Goal: Task Accomplishment & Management: Complete application form

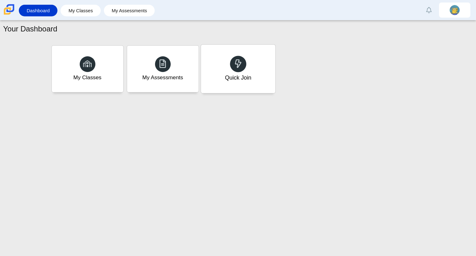
click at [230, 68] on div "Quick Join" at bounding box center [238, 69] width 74 height 48
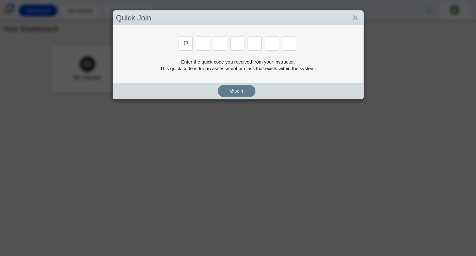
type input "p"
type input "2"
type input "p"
type input "b"
type input "t"
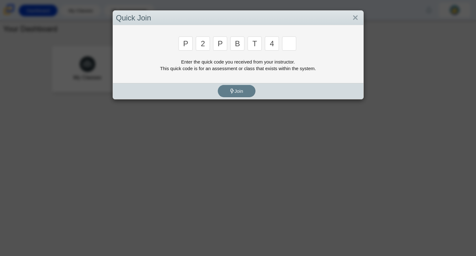
type input "4"
type input "9"
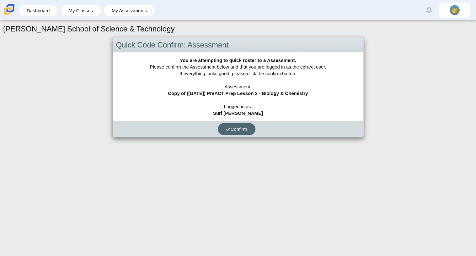
click at [239, 128] on span "Confirm" at bounding box center [236, 128] width 21 height 5
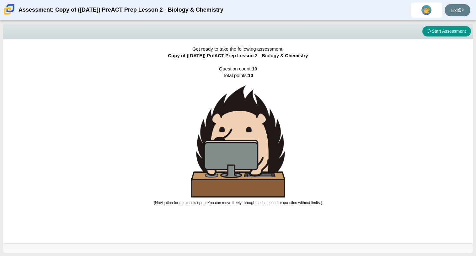
click at [436, 46] on div "Get ready to take the following assessment: Copy of ([DATE]) PreACT Prep Lesson…" at bounding box center [238, 141] width 470 height 204
click at [425, 33] on button "Start Assessment" at bounding box center [447, 31] width 49 height 11
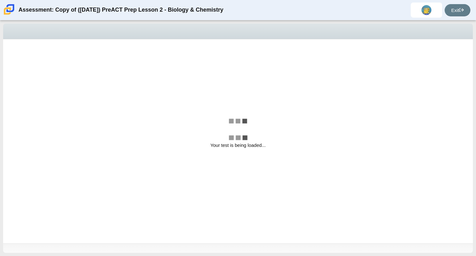
select select "88c27e0d-eae0-4ba9-ac20-9160ce6547ef"
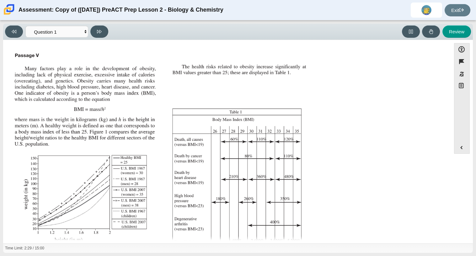
scroll to position [93, 0]
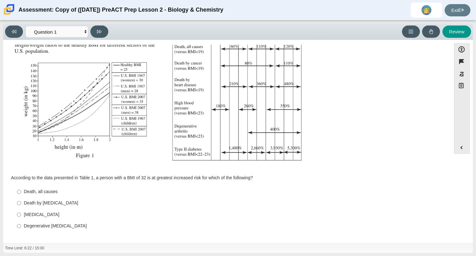
click at [21, 213] on label "Type II diabetes Type II diabetes" at bounding box center [228, 214] width 430 height 11
click at [21, 213] on input "Type II diabetes Type II diabetes" at bounding box center [19, 214] width 4 height 11
radio input "true"
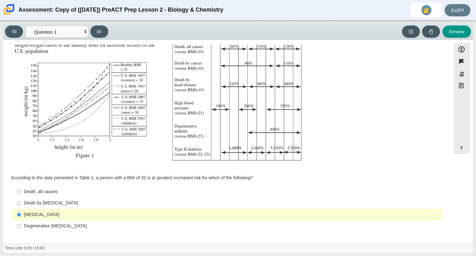
click at [29, 222] on label "Degenerative arthritis Degenerative arthritis" at bounding box center [228, 225] width 430 height 11
click at [21, 222] on input "Degenerative arthritis Degenerative arthritis" at bounding box center [19, 225] width 4 height 11
radio input "true"
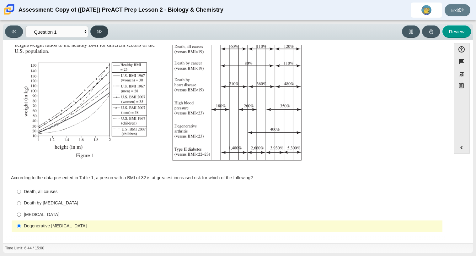
click at [94, 30] on button at bounding box center [99, 31] width 18 height 12
select select "f31ee183-ab53-48c9-9374-3a18949ab500"
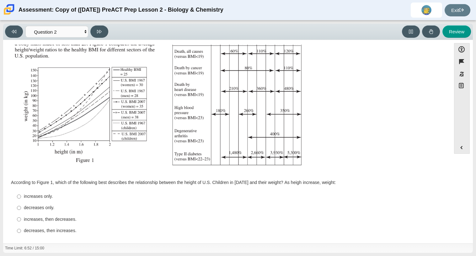
scroll to position [87, 0]
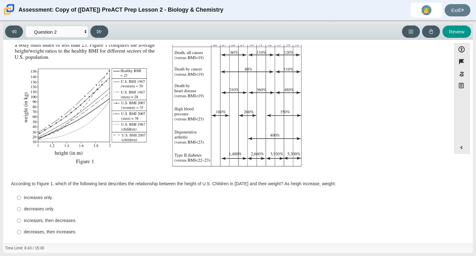
click at [42, 198] on div "increases only." at bounding box center [232, 197] width 416 height 6
click at [21, 198] on input "increases only. increases only." at bounding box center [19, 197] width 4 height 11
radio input "true"
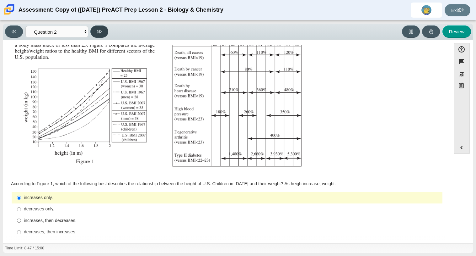
click at [95, 32] on button at bounding box center [99, 31] width 18 height 12
select select "45e82964-709e-4180-9336-970e18221224"
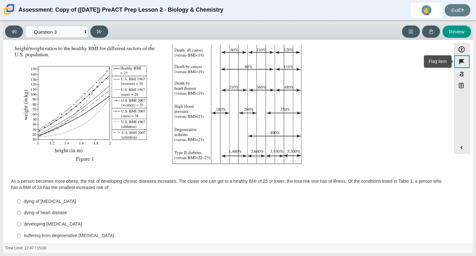
scroll to position [99, 0]
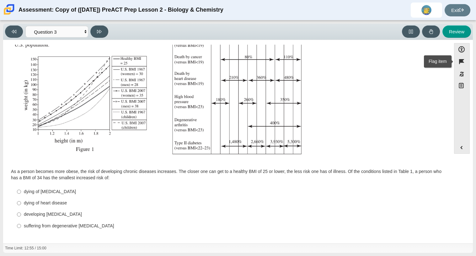
click at [43, 212] on div "developing type II diabetes" at bounding box center [232, 214] width 416 height 6
click at [21, 212] on input "developing type II diabetes developing type II diabetes" at bounding box center [19, 214] width 4 height 11
radio input "true"
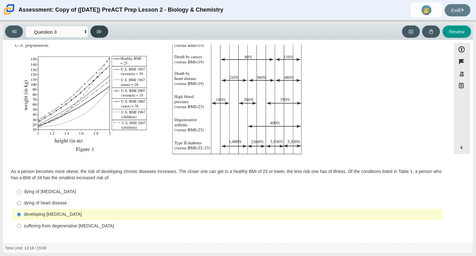
click at [98, 25] on button at bounding box center [99, 31] width 18 height 12
select select "71dcacfe-cf8b-4cdc-be22-b82c8aec5da2"
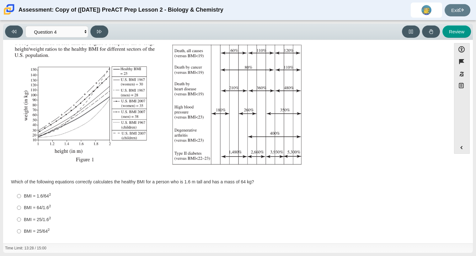
scroll to position [88, 0]
click at [38, 209] on div "BMI = 64/1.6 2" at bounding box center [232, 208] width 416 height 7
click at [21, 209] on input "BMI = 64/1.6 2 BMI = 64/1.62" at bounding box center [19, 208] width 4 height 12
radio input "true"
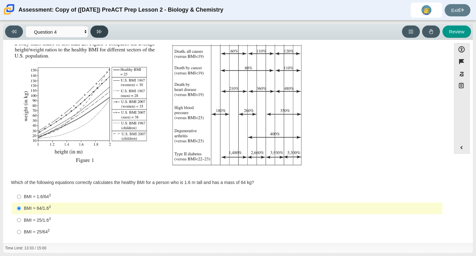
click at [98, 31] on icon at bounding box center [99, 31] width 5 height 5
select select "c6558c8b-086a-4b4c-b582-9428309971ba"
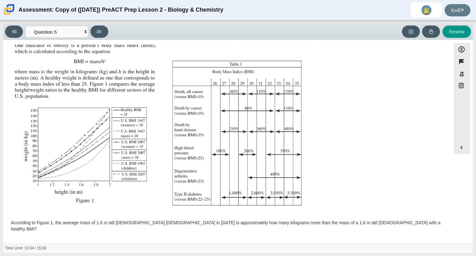
scroll to position [93, 0]
